Goal: Information Seeking & Learning: Learn about a topic

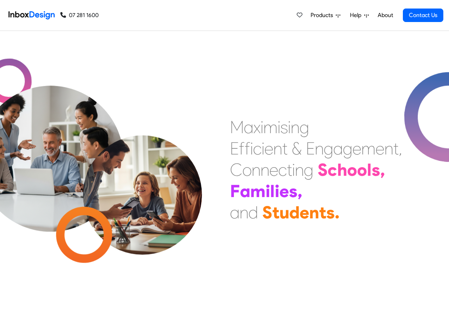
scroll to position [213, 0]
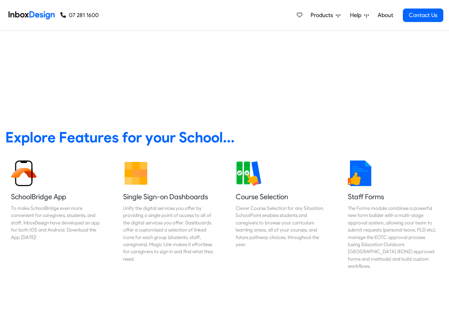
click at [329, 15] on span "Products" at bounding box center [323, 15] width 25 height 9
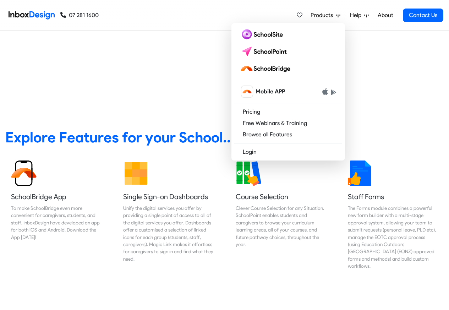
click at [383, 16] on link "About" at bounding box center [386, 15] width 20 height 14
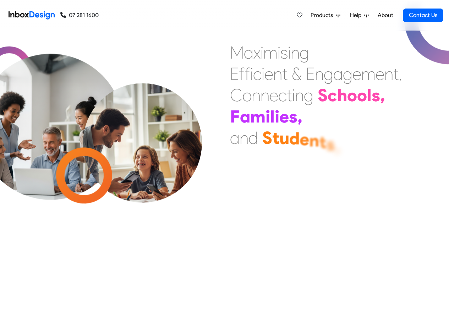
scroll to position [214, 0]
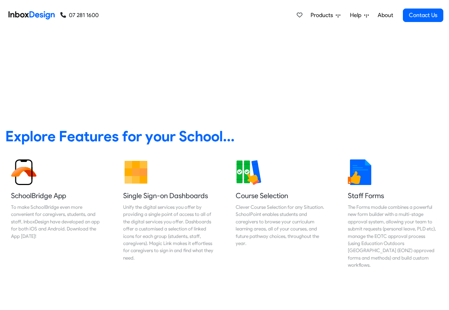
click at [344, 9] on li "Products Mobile APP Pricing Free Webinars & Training Browse all Features Login" at bounding box center [325, 15] width 39 height 14
click at [337, 9] on link "Products" at bounding box center [325, 15] width 35 height 14
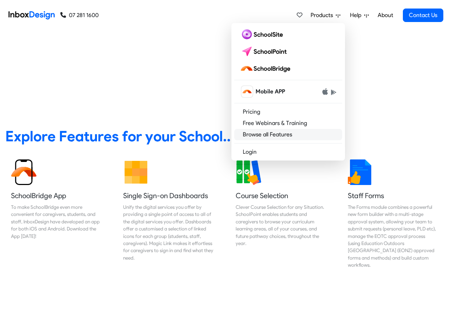
click at [263, 133] on link "Browse all Features" at bounding box center [288, 134] width 108 height 11
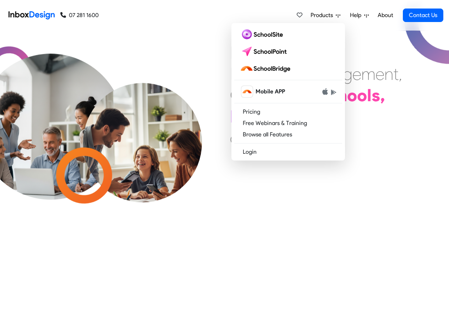
scroll to position [215, 0]
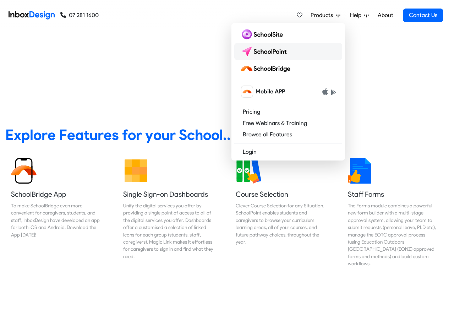
click at [279, 50] on img at bounding box center [265, 51] width 50 height 11
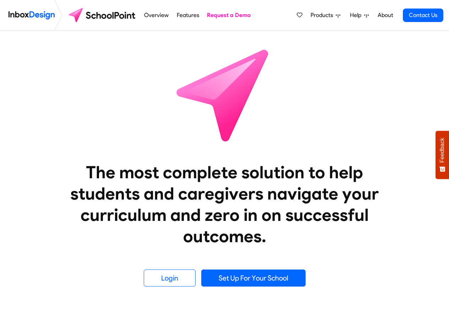
click at [337, 9] on link "Products" at bounding box center [325, 15] width 35 height 14
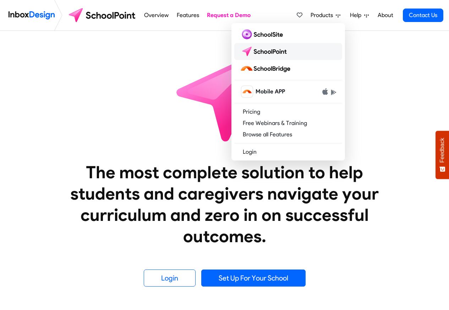
click at [263, 50] on img at bounding box center [265, 51] width 50 height 11
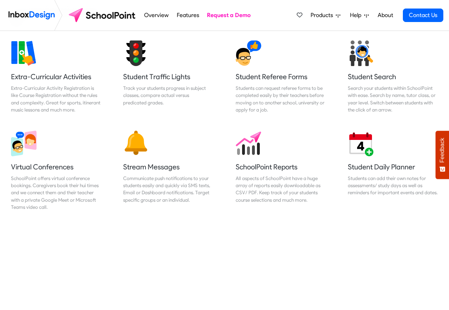
scroll to position [511, 0]
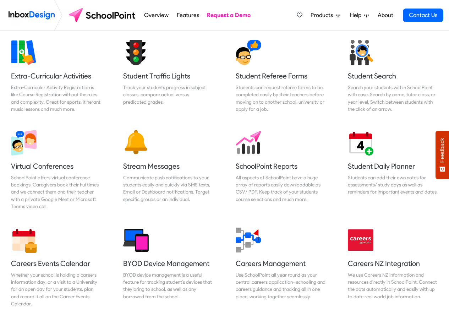
click at [362, 13] on span "Help" at bounding box center [357, 15] width 14 height 9
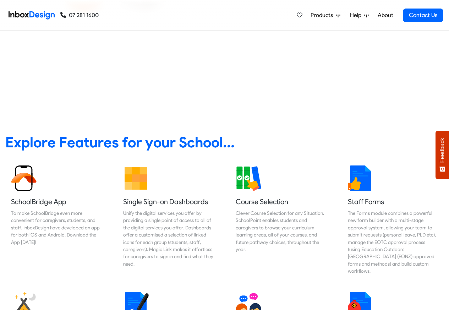
scroll to position [256, 0]
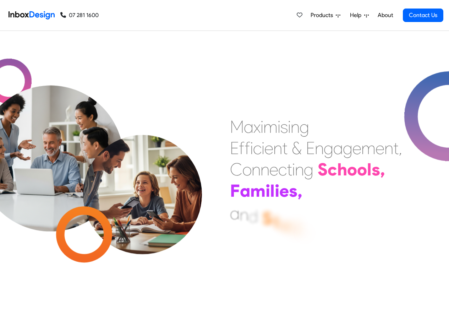
scroll to position [256, 0]
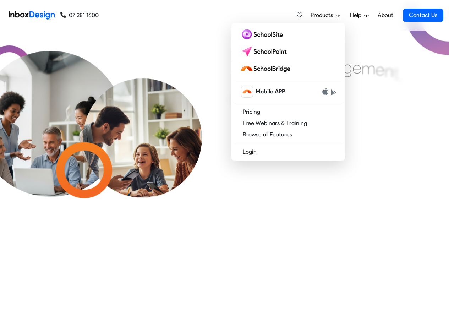
scroll to position [257, 0]
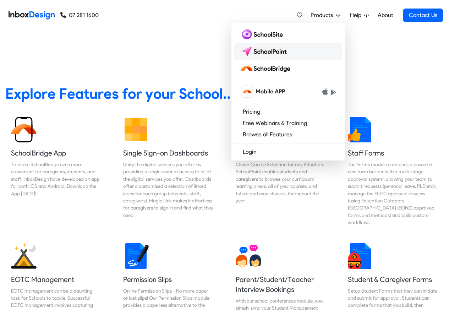
click at [259, 50] on img at bounding box center [265, 51] width 50 height 11
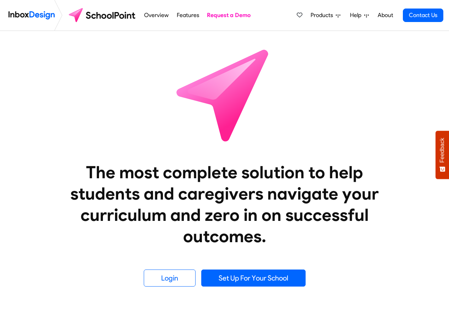
click at [337, 10] on link "Products" at bounding box center [325, 15] width 35 height 14
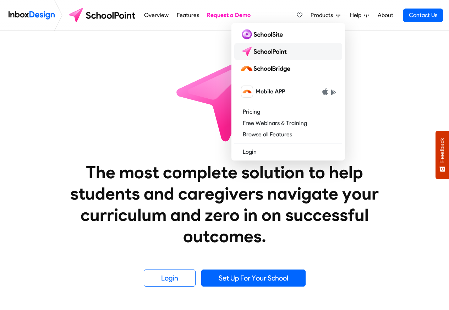
click at [257, 49] on img at bounding box center [265, 51] width 50 height 11
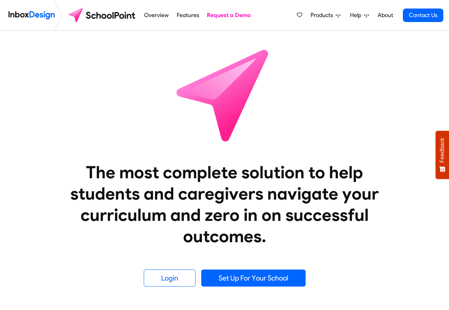
click at [258, 49] on img at bounding box center [225, 95] width 128 height 128
click at [336, 10] on link "Products" at bounding box center [325, 15] width 35 height 14
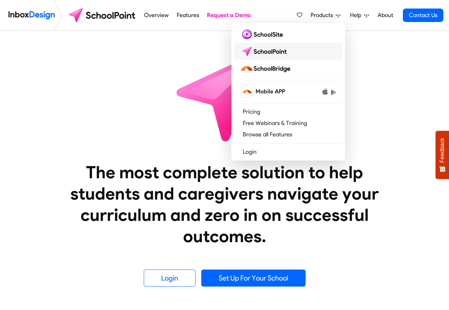
click at [257, 49] on img at bounding box center [265, 51] width 50 height 11
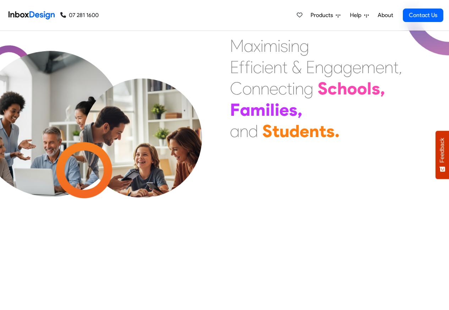
scroll to position [256, 0]
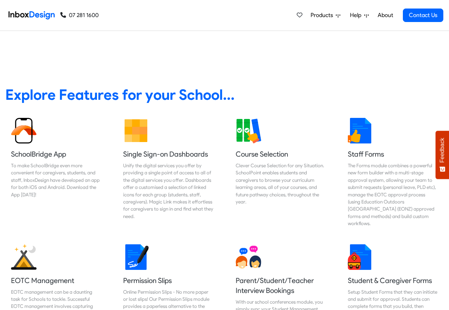
click at [178, 10] on div "Products Mobile APP Pricing Free Webinars & Training Browse all Features Login …" at bounding box center [271, 15] width 345 height 31
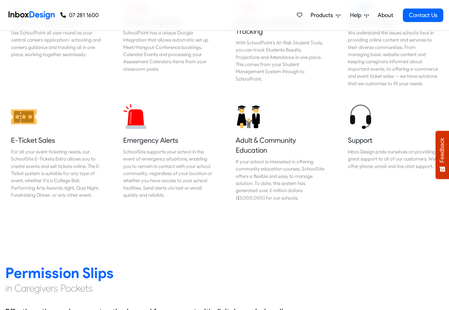
scroll to position [809, 0]
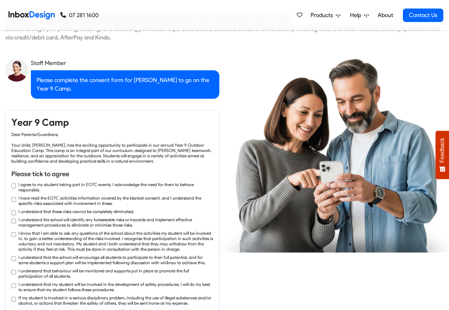
checkbox input "true"
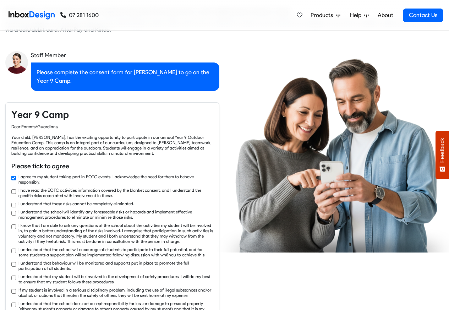
checkbox input "true"
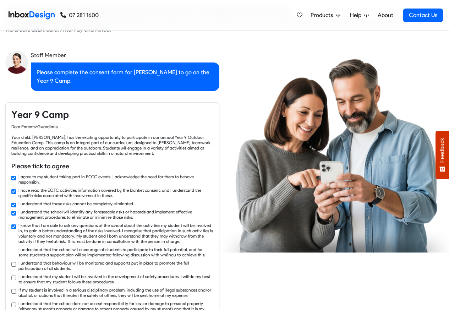
checkbox input "true"
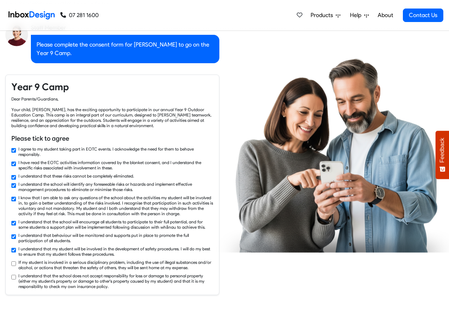
checkbox input "true"
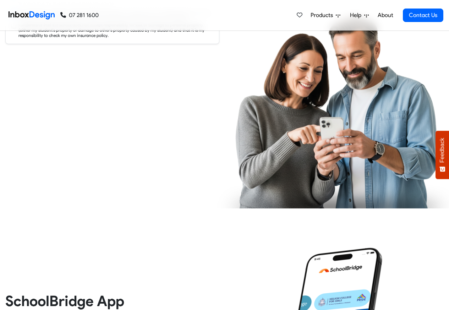
checkbox input "true"
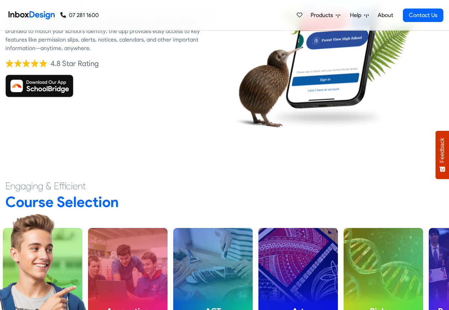
scroll to position [1661, 0]
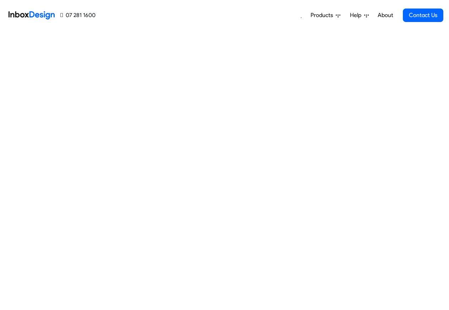
scroll to position [302, 0]
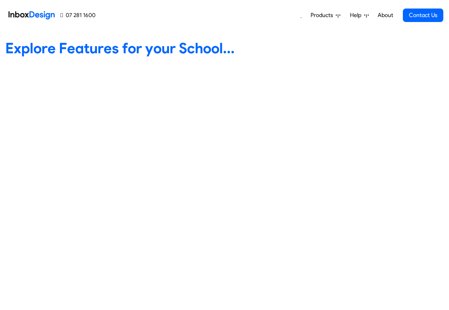
checkbox input "true"
